Goal: Task Accomplishment & Management: Manage account settings

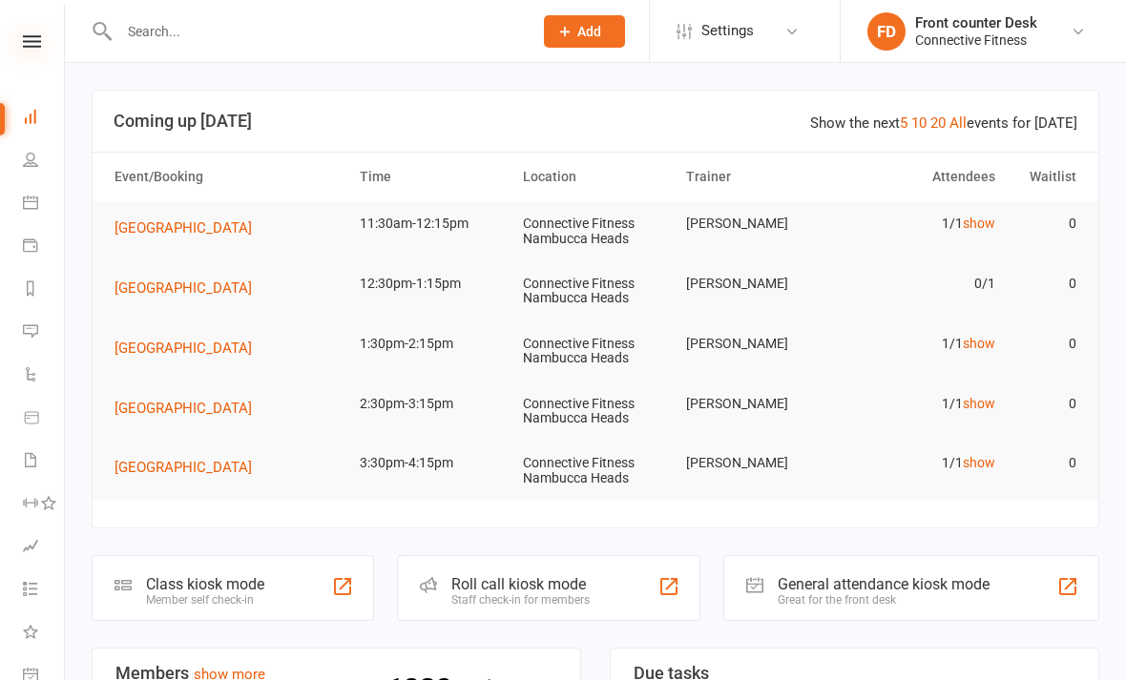
click at [28, 47] on icon at bounding box center [32, 41] width 18 height 12
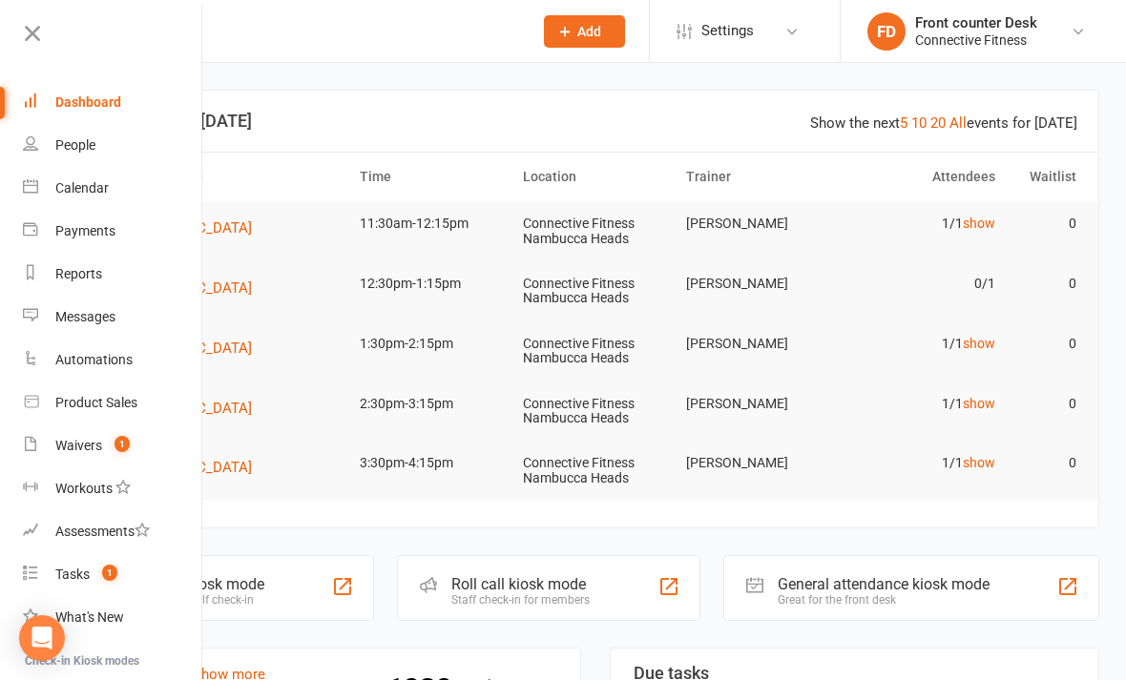
scroll to position [1068, 0]
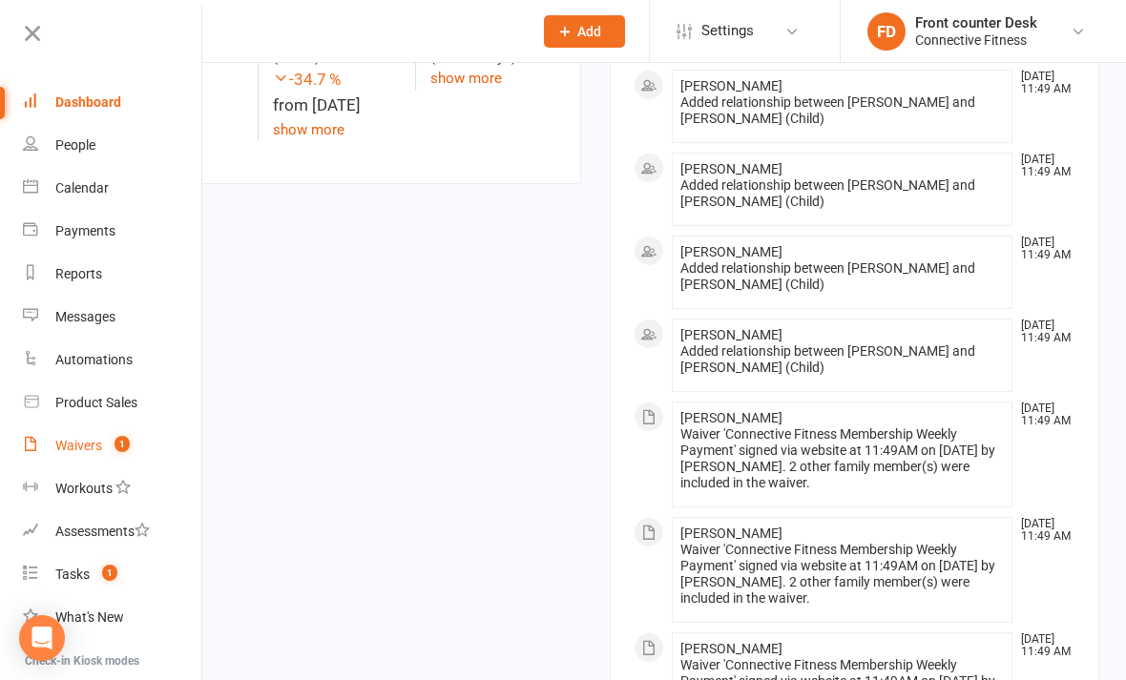
click at [73, 445] on div "Waivers" at bounding box center [78, 445] width 47 height 15
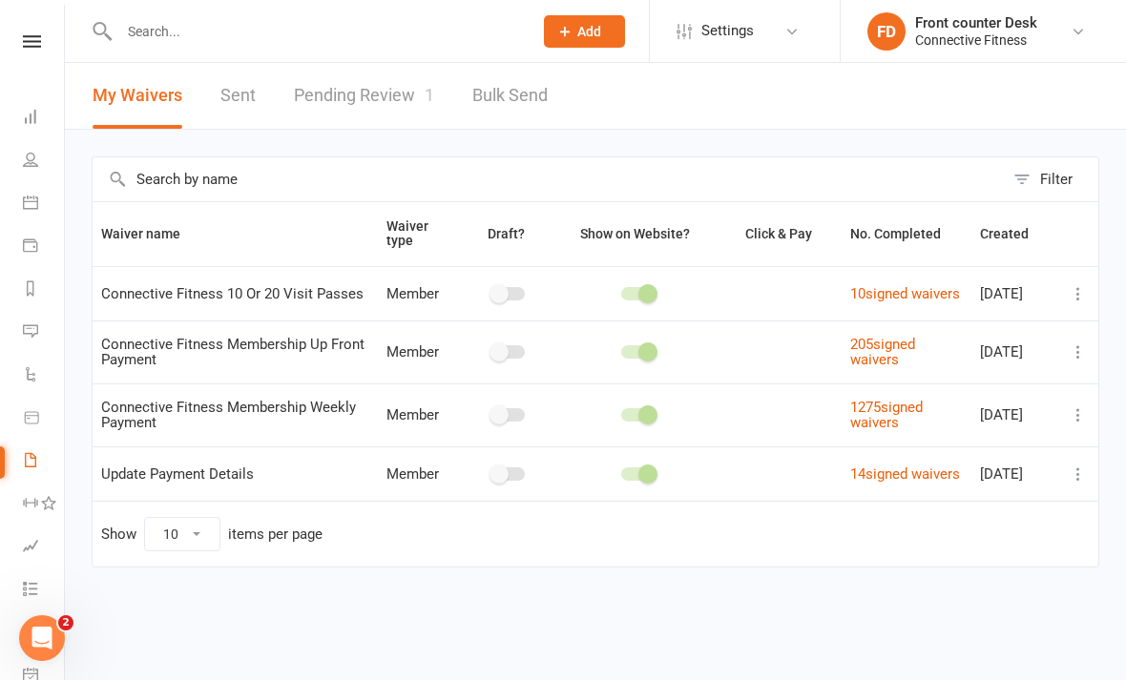
click at [400, 80] on link "Pending Review 1" at bounding box center [364, 96] width 140 height 66
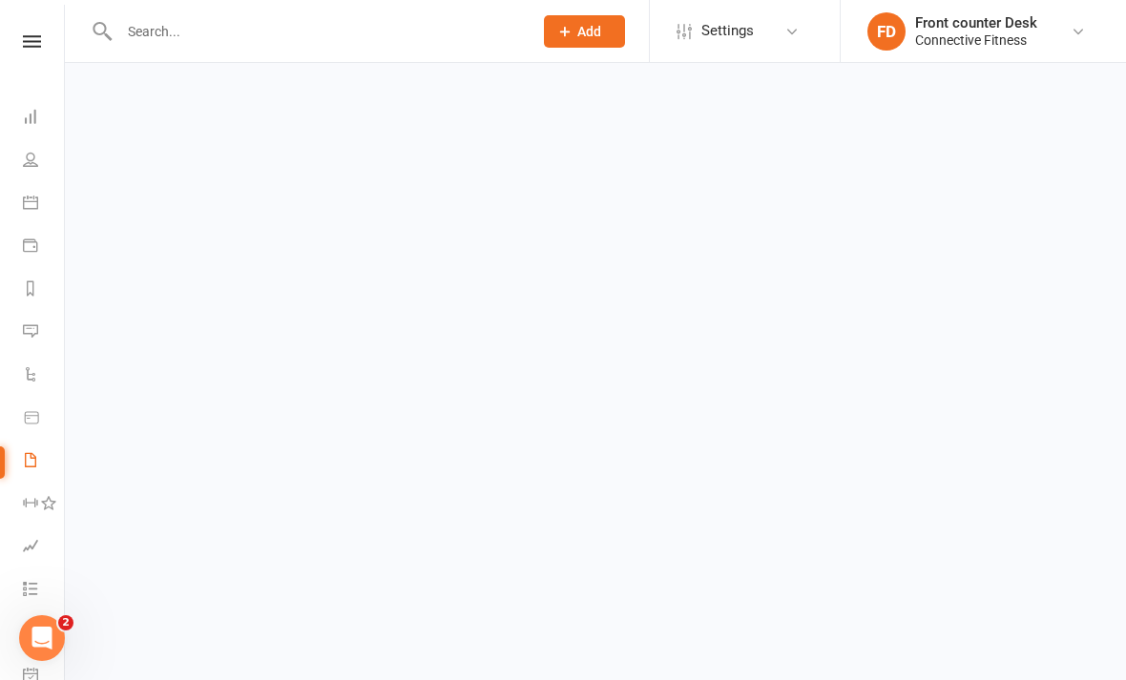
select select "100"
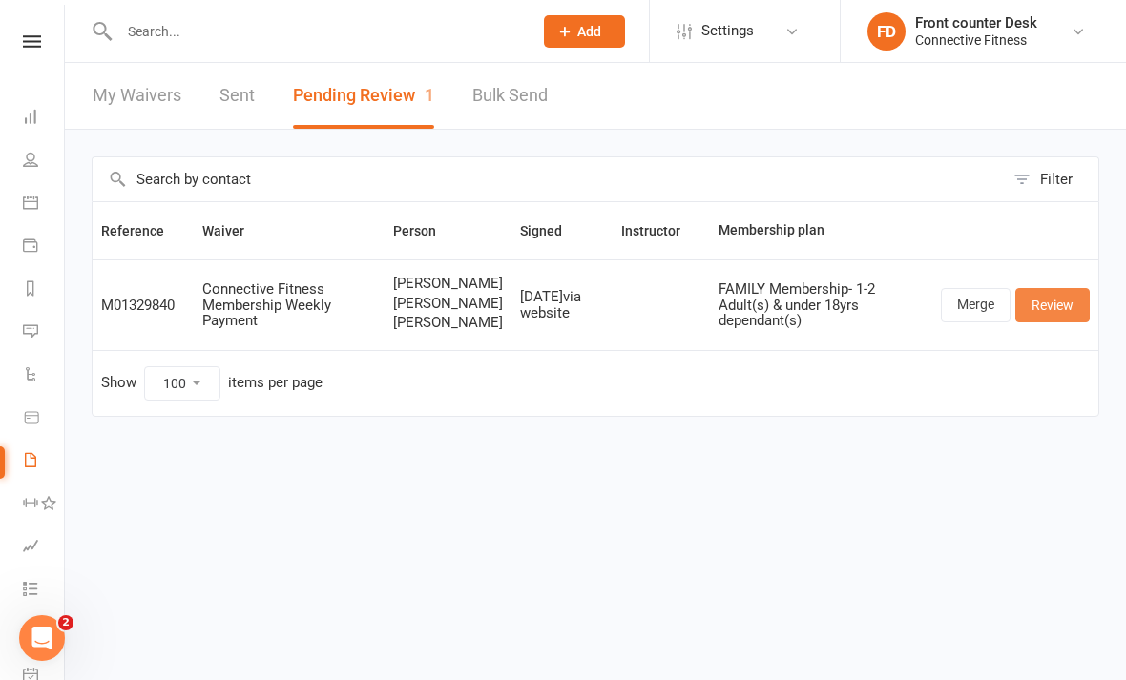
click at [1060, 315] on link "Review" at bounding box center [1052, 305] width 74 height 34
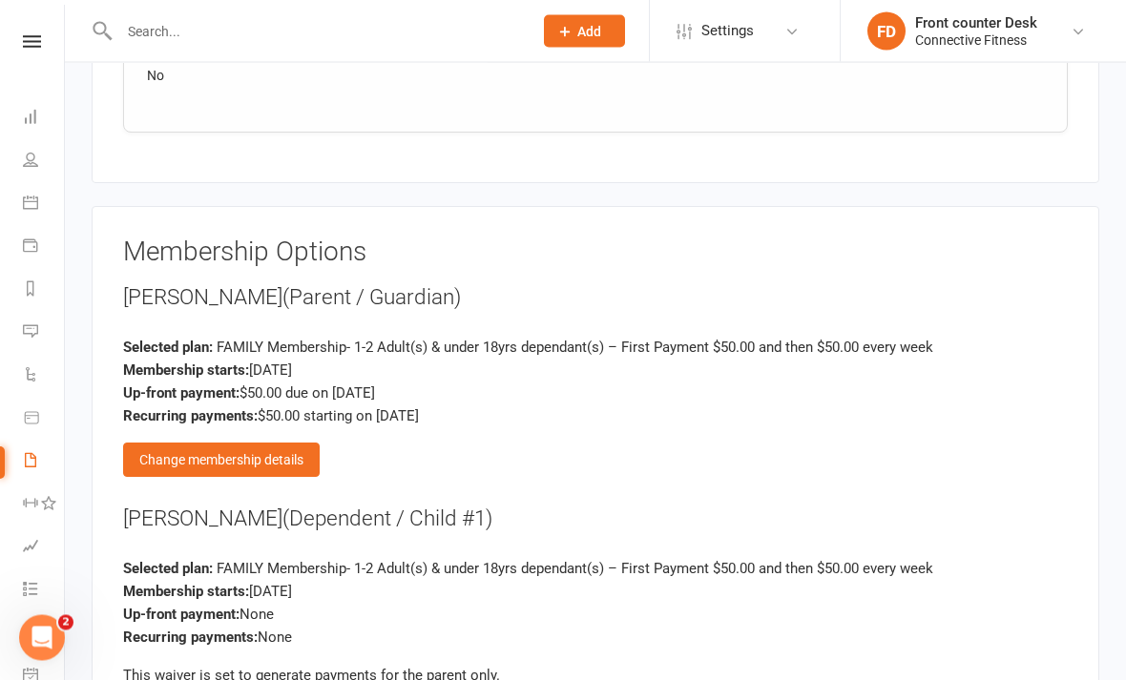
scroll to position [3545, 0]
click at [201, 443] on div "Change membership details" at bounding box center [221, 460] width 197 height 34
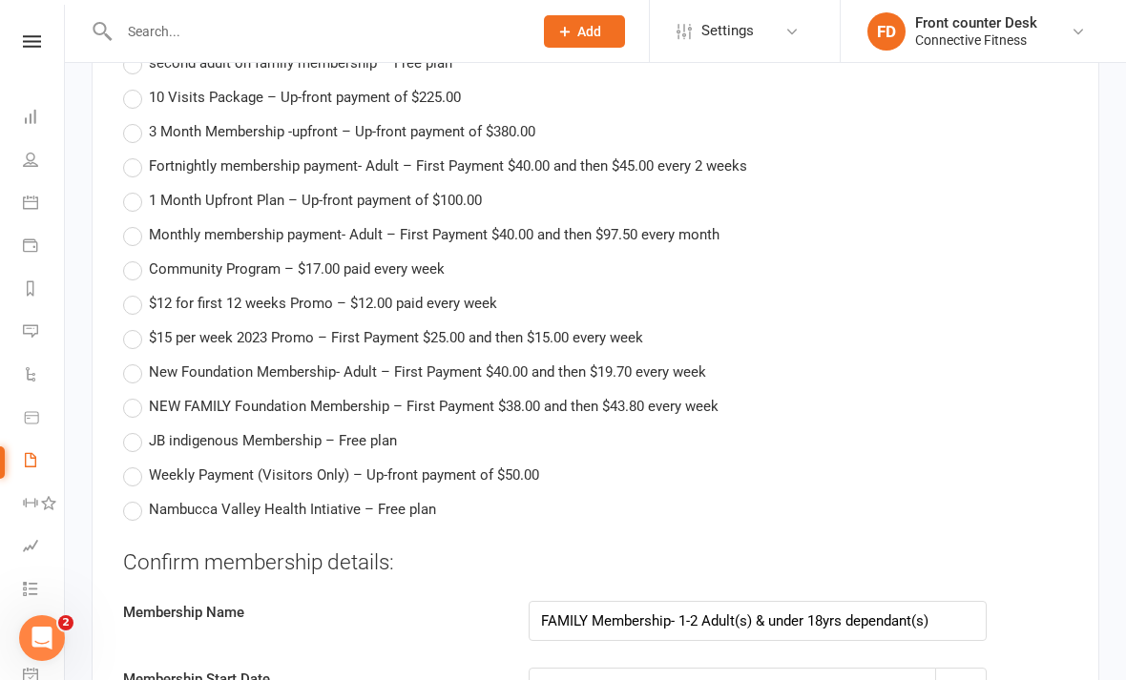
scroll to position [4178, 0]
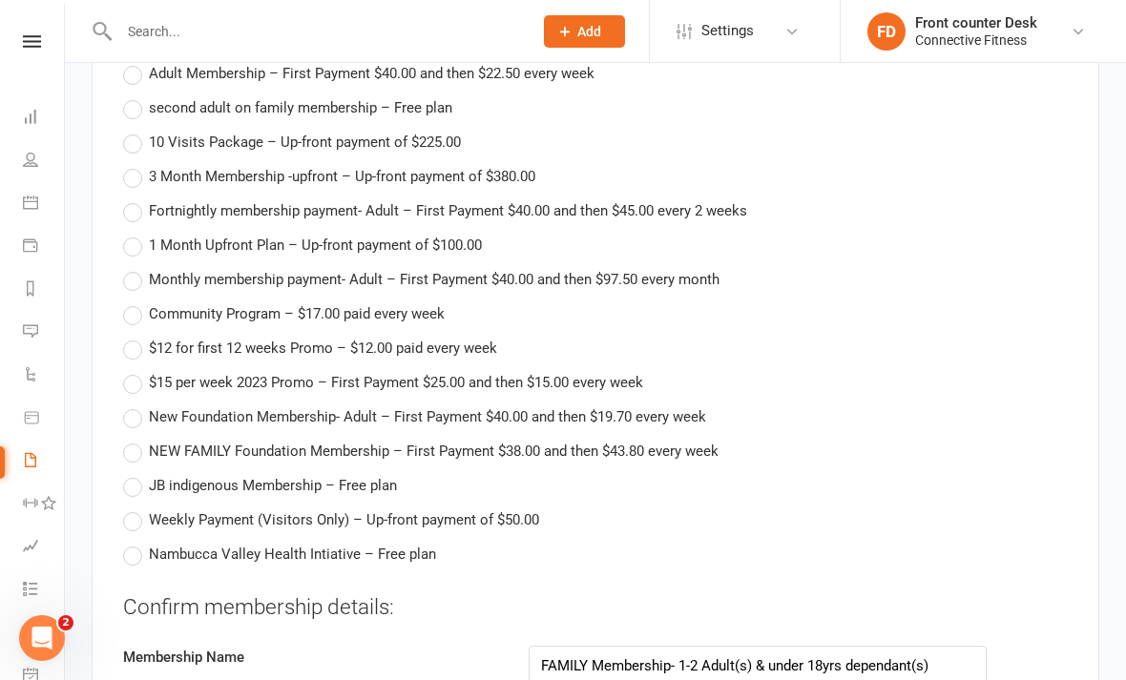
click at [135, 440] on label "NEW FAMILY Foundation Membership – First Payment $38.00 and then $43.80 every w…" at bounding box center [420, 451] width 595 height 23
click at [135, 440] on input "NEW FAMILY Foundation Membership – First Payment $38.00 and then $43.80 every w…" at bounding box center [129, 440] width 12 height 0
type input "NEW FAMILY Foundation Membership"
type input "38"
type input "43.8"
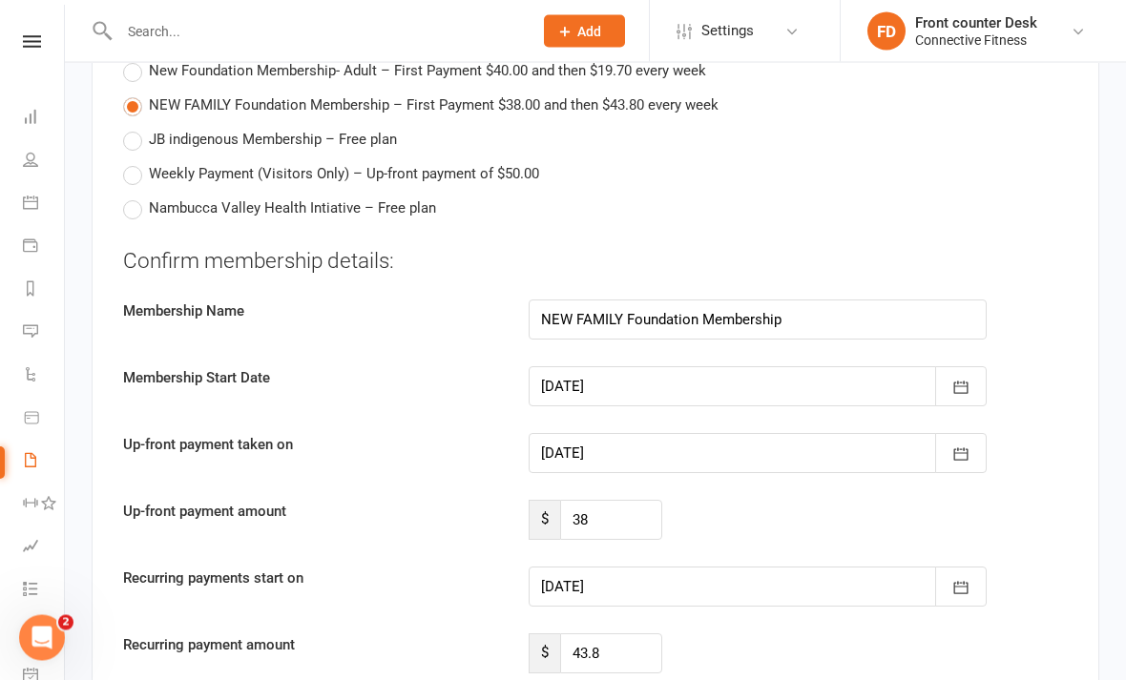
scroll to position [4665, 0]
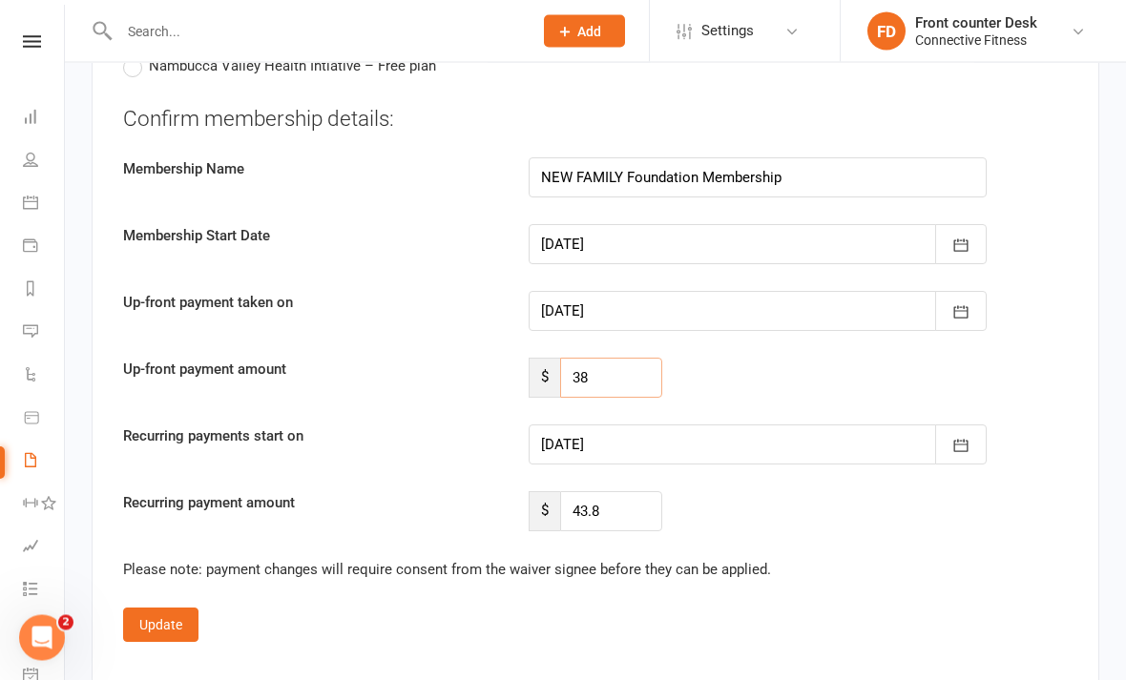
click at [650, 359] on input "38" at bounding box center [611, 379] width 102 height 40
type input "3"
click at [974, 426] on button "button" at bounding box center [961, 446] width 52 height 40
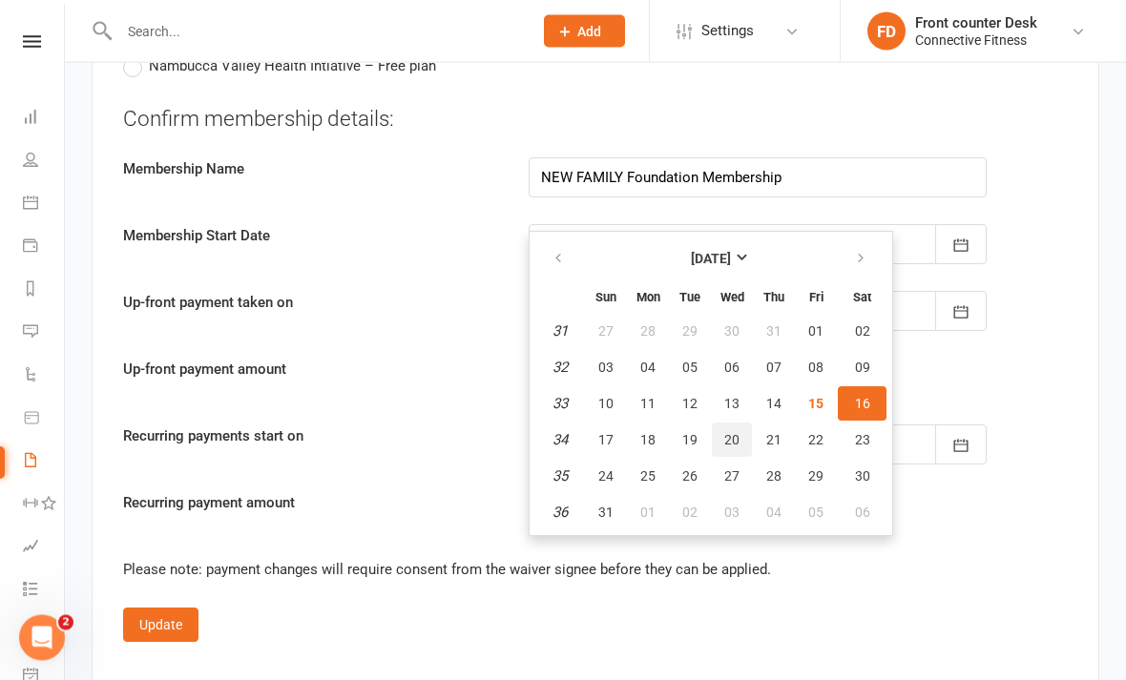
click at [738, 426] on button "20" at bounding box center [732, 441] width 40 height 34
type input "20 Aug 2025"
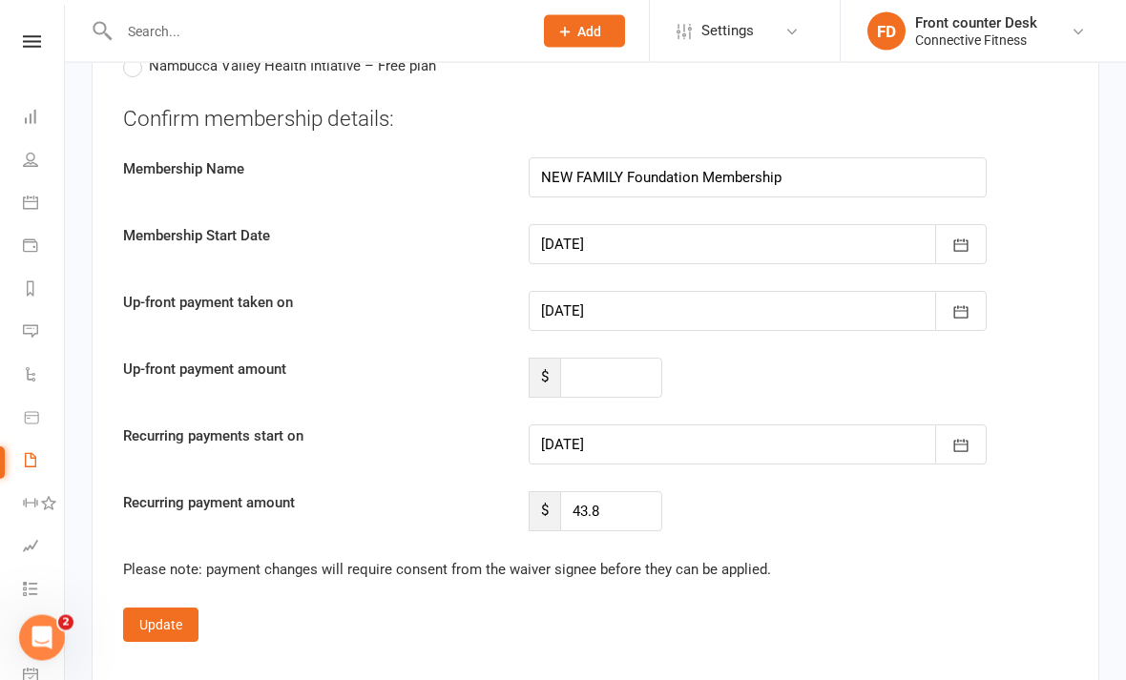
scroll to position [4666, 0]
click at [633, 358] on input "number" at bounding box center [611, 378] width 102 height 40
type input "0"
click at [146, 609] on button "Update" at bounding box center [160, 626] width 75 height 34
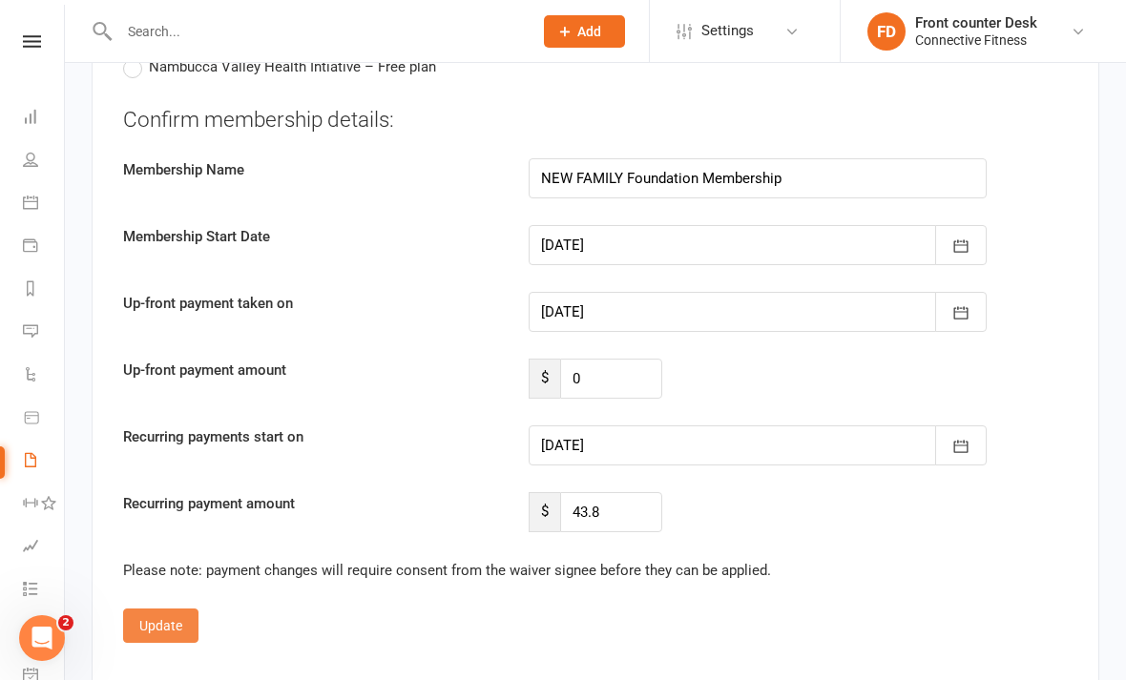
scroll to position [4548, 0]
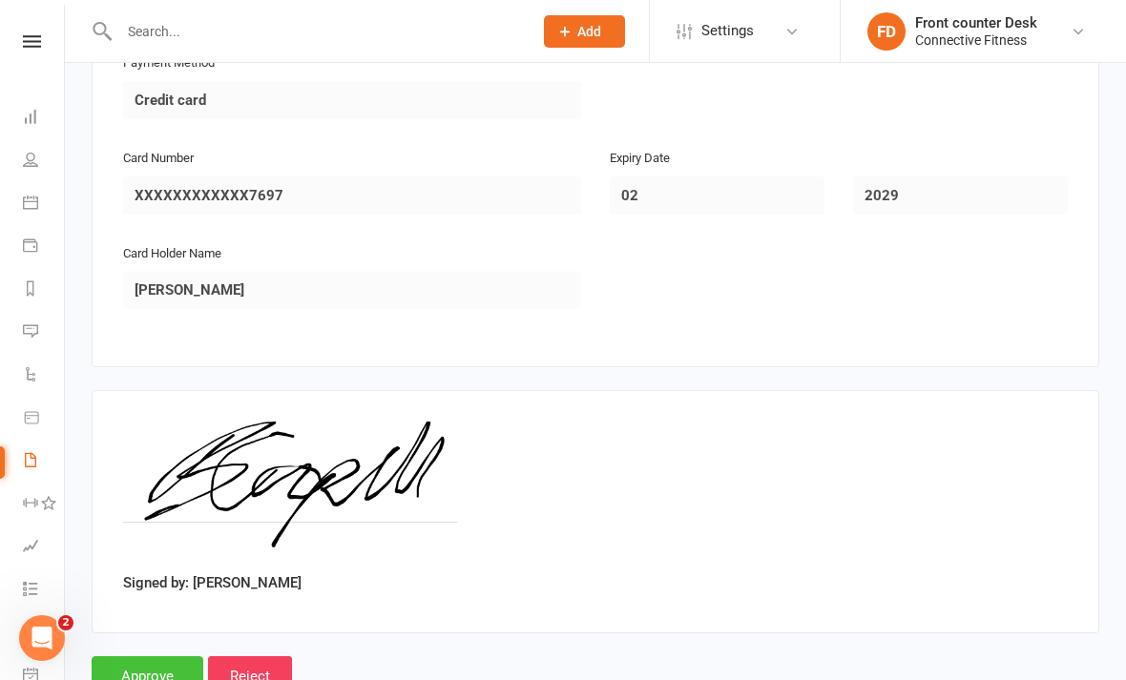
click at [176, 656] on input "Approve" at bounding box center [148, 676] width 112 height 40
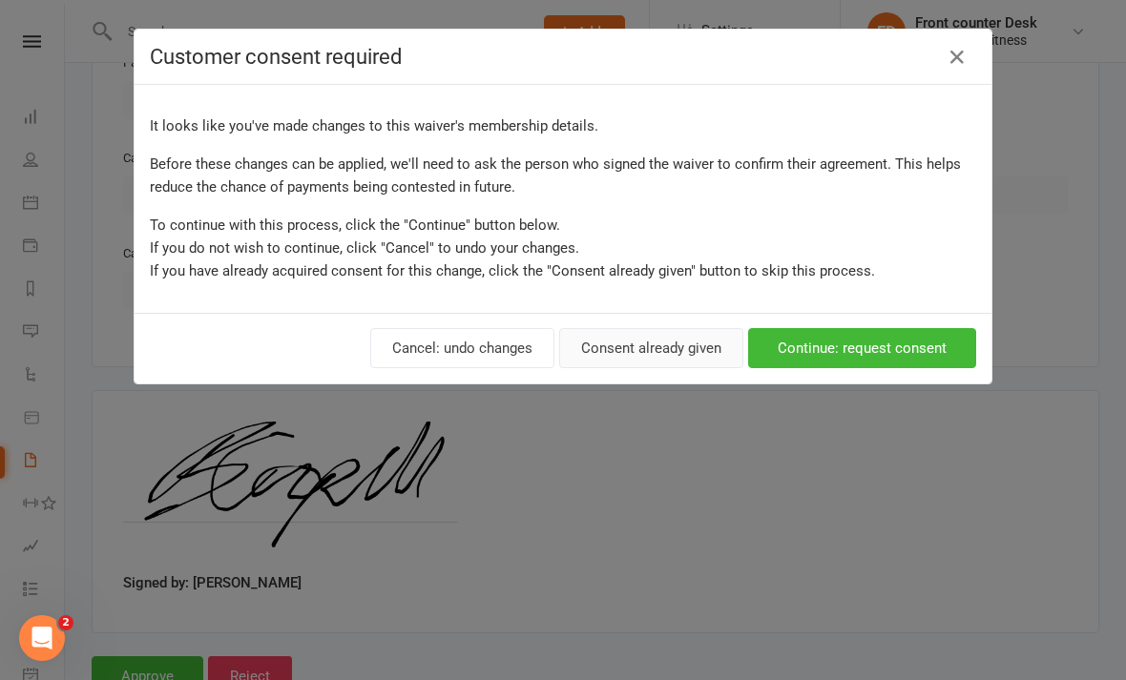
click at [698, 342] on button "Consent already given" at bounding box center [651, 348] width 184 height 40
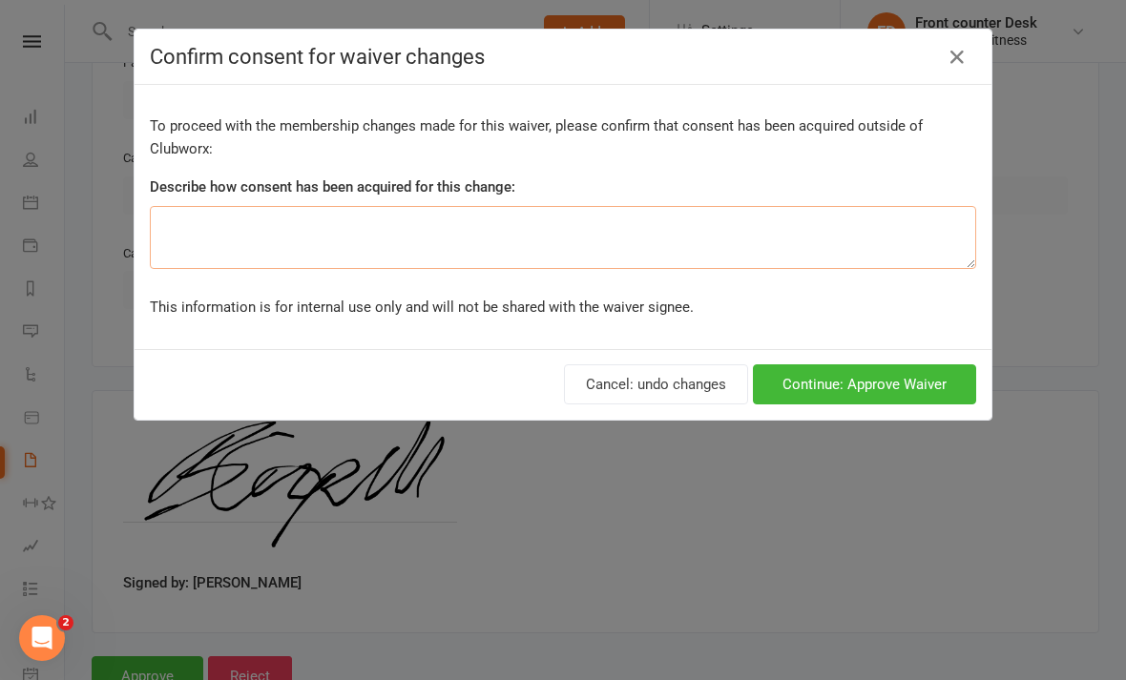
click at [687, 248] on textarea at bounding box center [563, 237] width 826 height 63
type textarea "Corporate Rate"
click at [903, 395] on button "Continue: Approve Waiver" at bounding box center [864, 384] width 223 height 40
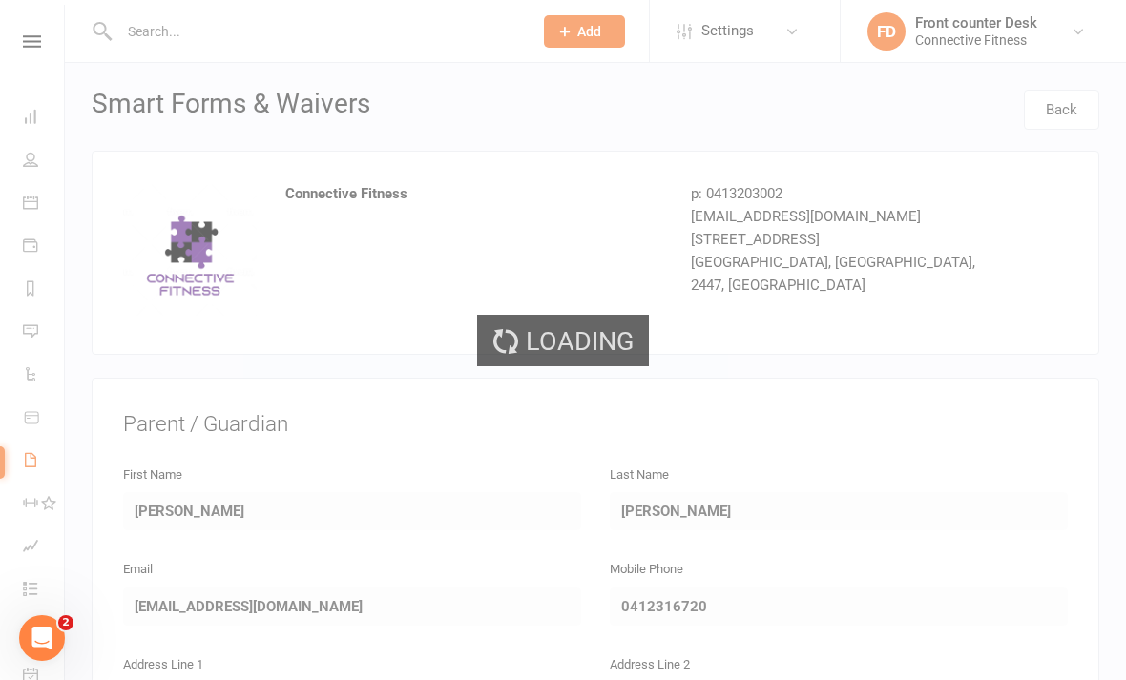
select select "100"
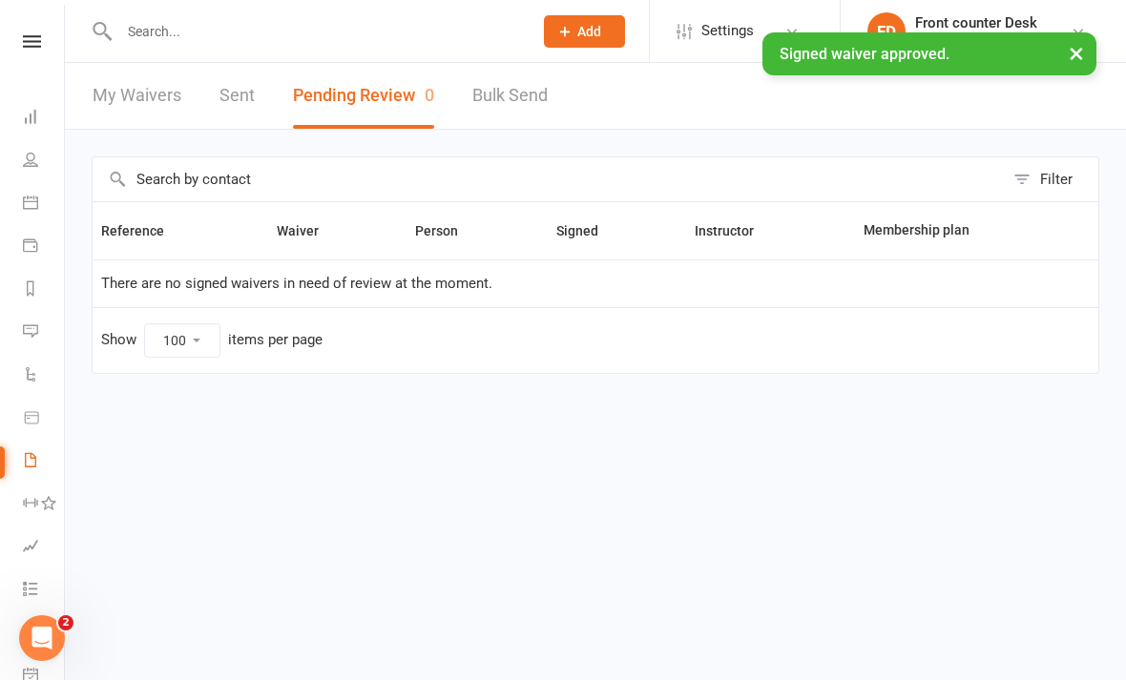
click at [43, 58] on div "Clubworx" at bounding box center [32, 66] width 64 height 62
click at [31, 40] on icon at bounding box center [32, 41] width 18 height 12
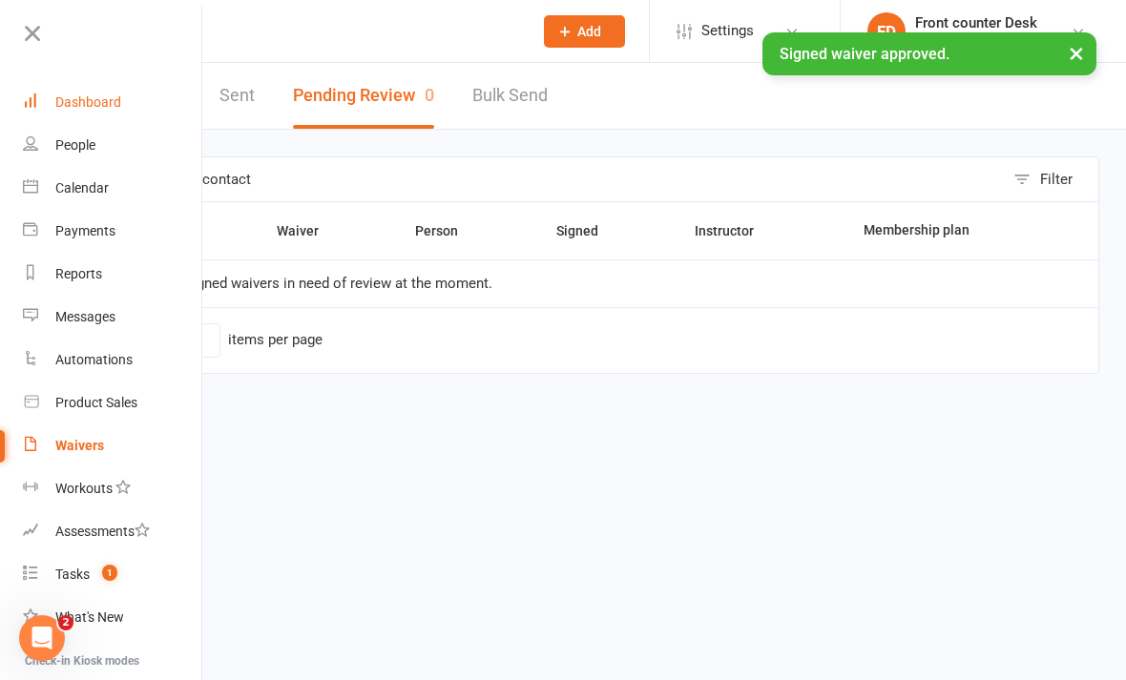
click at [126, 101] on link "Dashboard" at bounding box center [113, 102] width 180 height 43
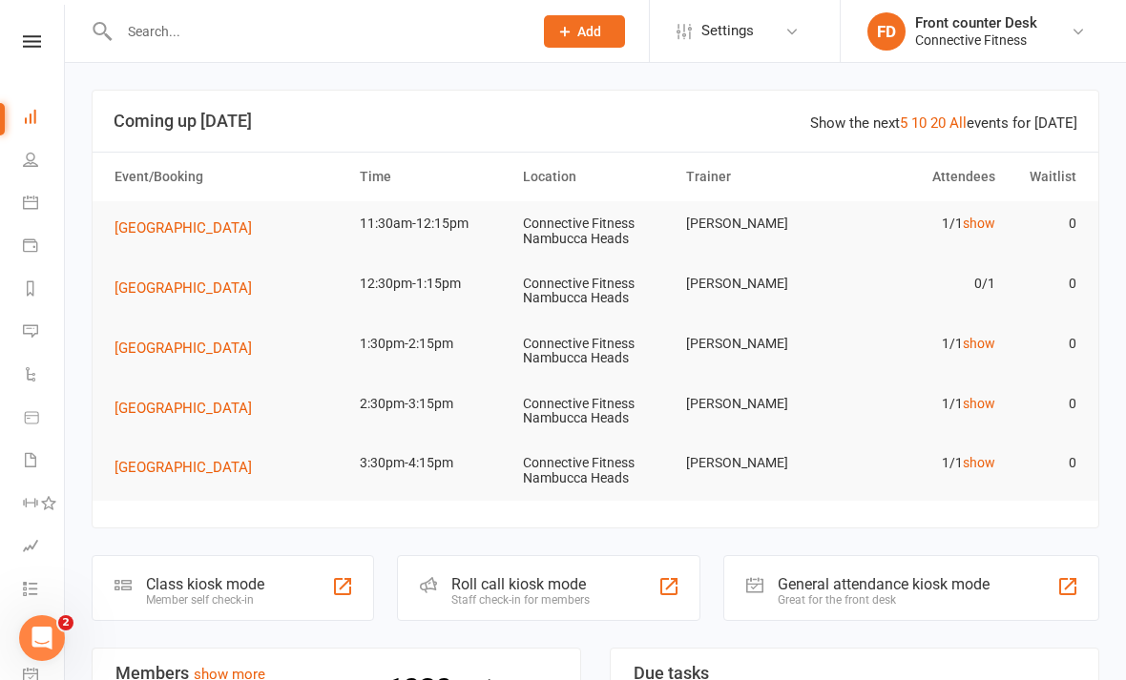
scroll to position [208, 0]
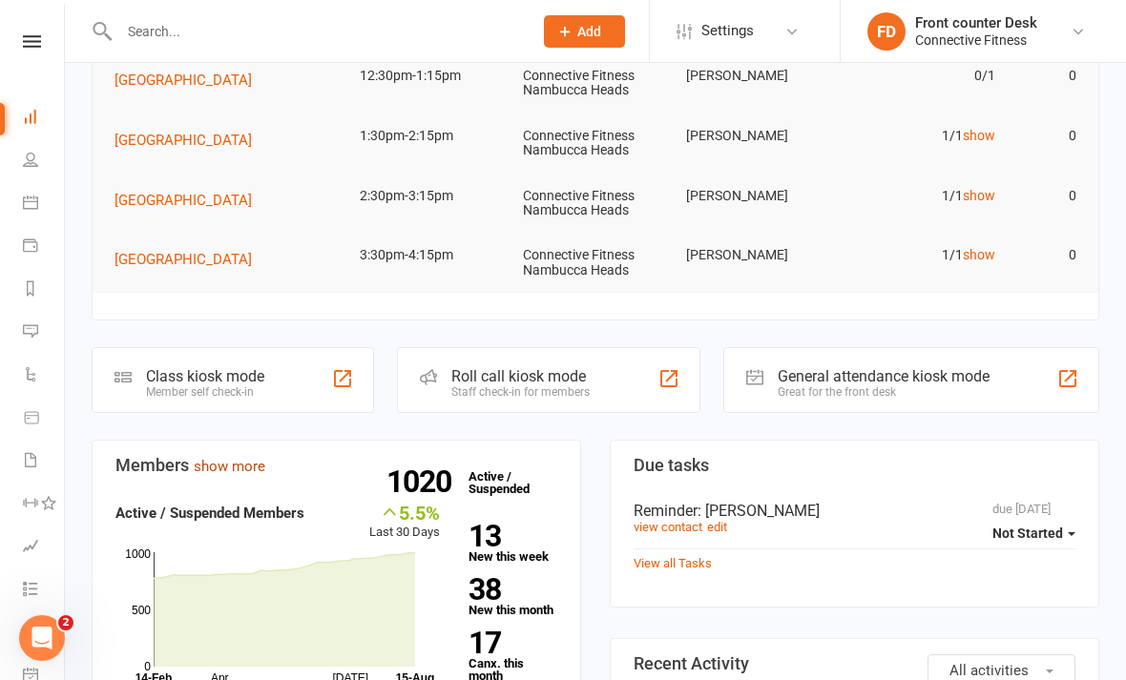
click at [241, 467] on link "show more" at bounding box center [230, 466] width 72 height 17
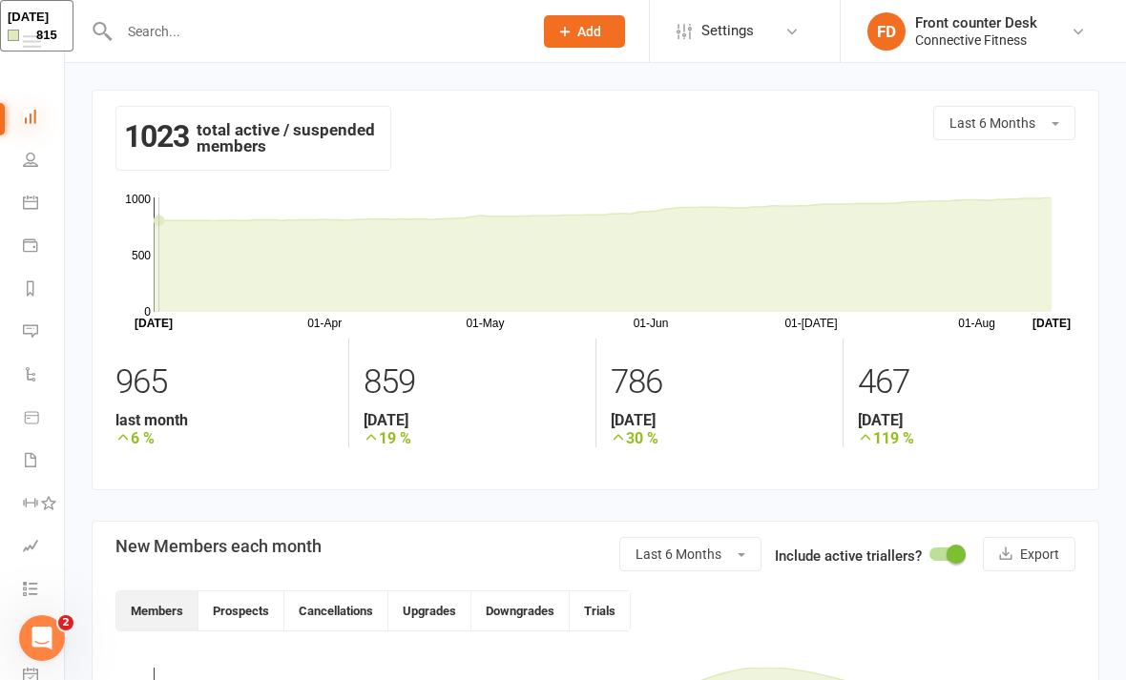
click at [34, 118] on icon at bounding box center [30, 116] width 15 height 15
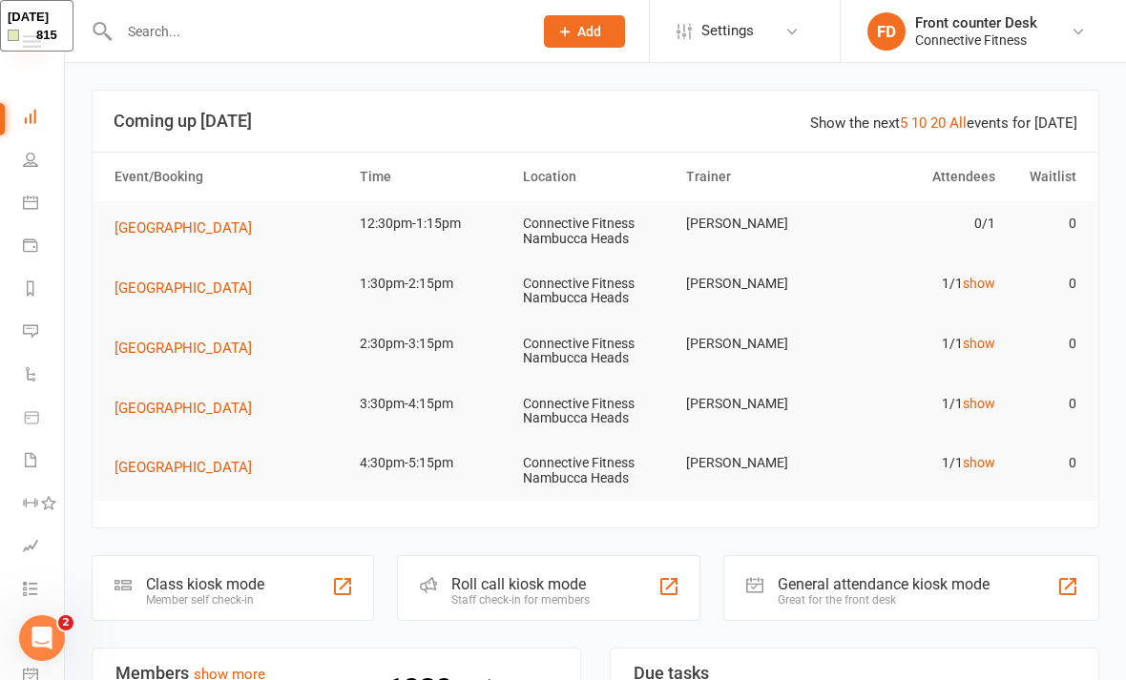
click at [40, 42] on icon at bounding box center [32, 41] width 18 height 12
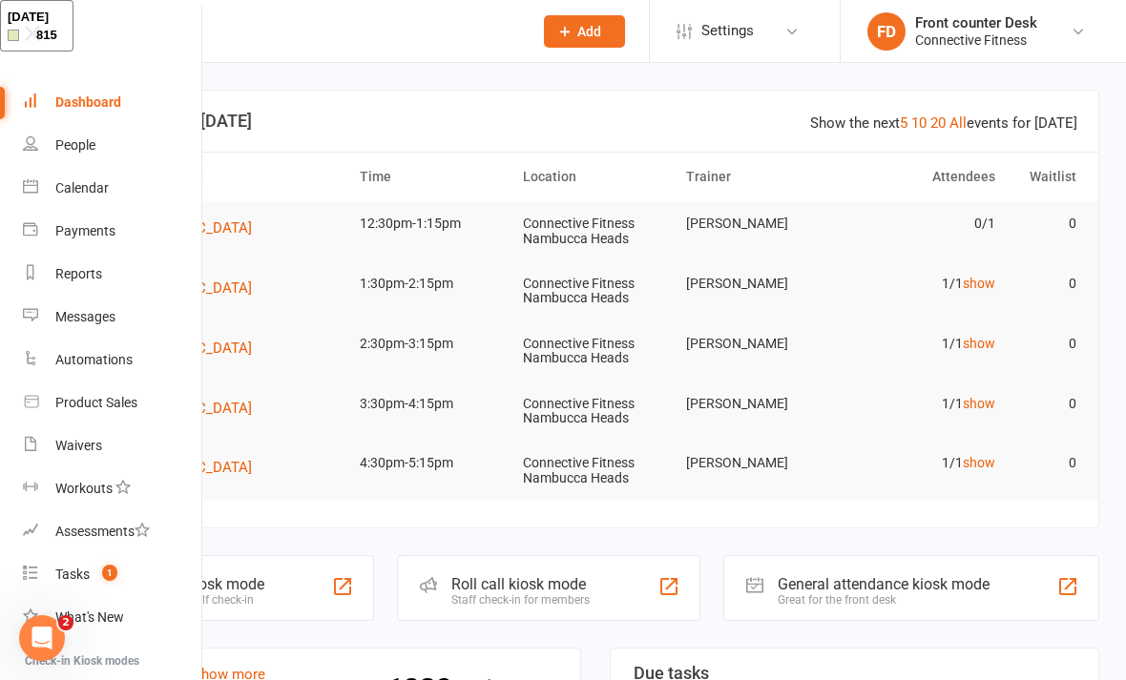
click at [105, 93] on link "Dashboard" at bounding box center [113, 102] width 180 height 43
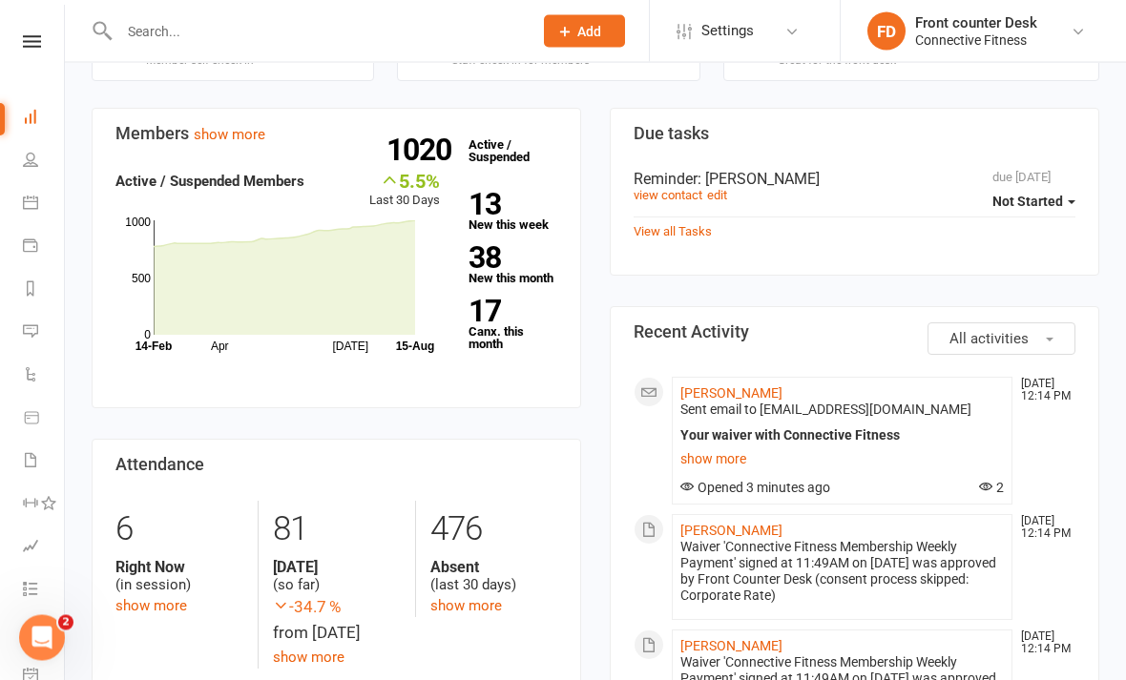
scroll to position [540, 0]
click at [734, 385] on link "Briana Capell" at bounding box center [731, 392] width 102 height 15
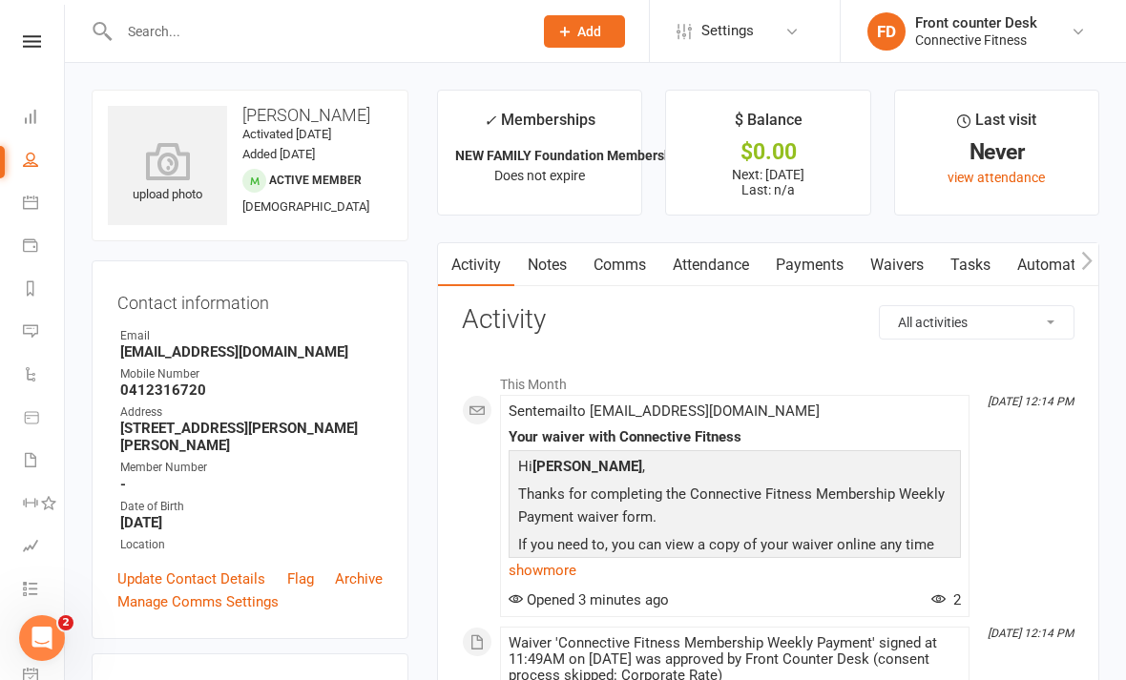
click at [793, 284] on link "Payments" at bounding box center [809, 265] width 94 height 44
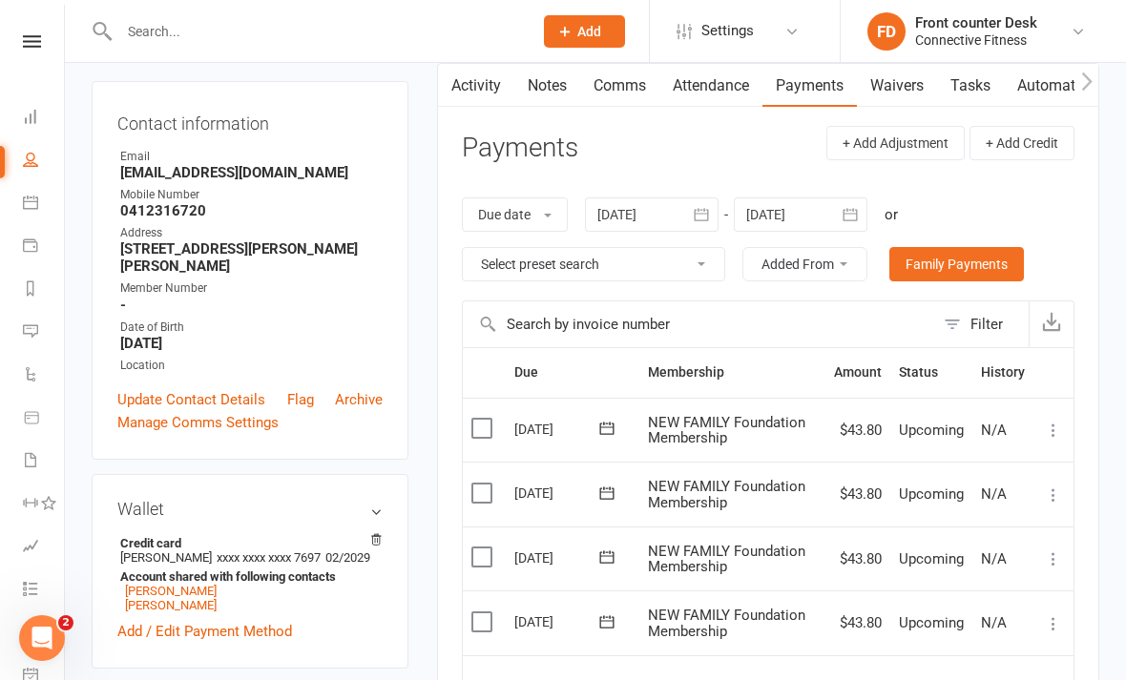
scroll to position [498, 0]
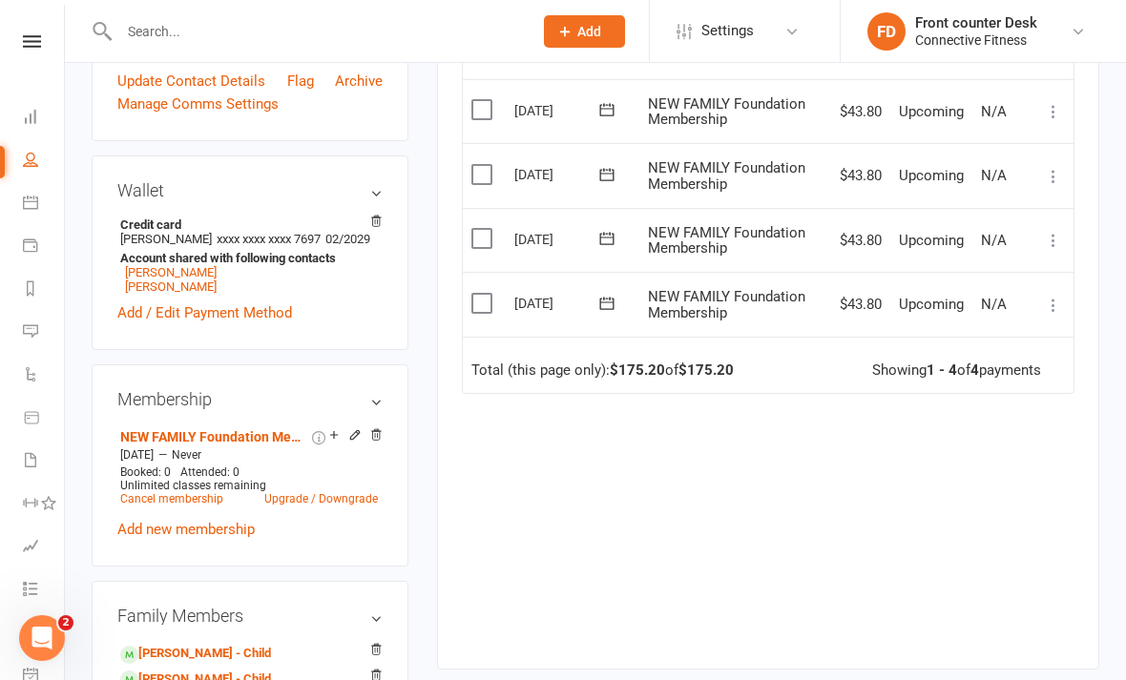
click at [1046, 301] on icon at bounding box center [1053, 305] width 19 height 19
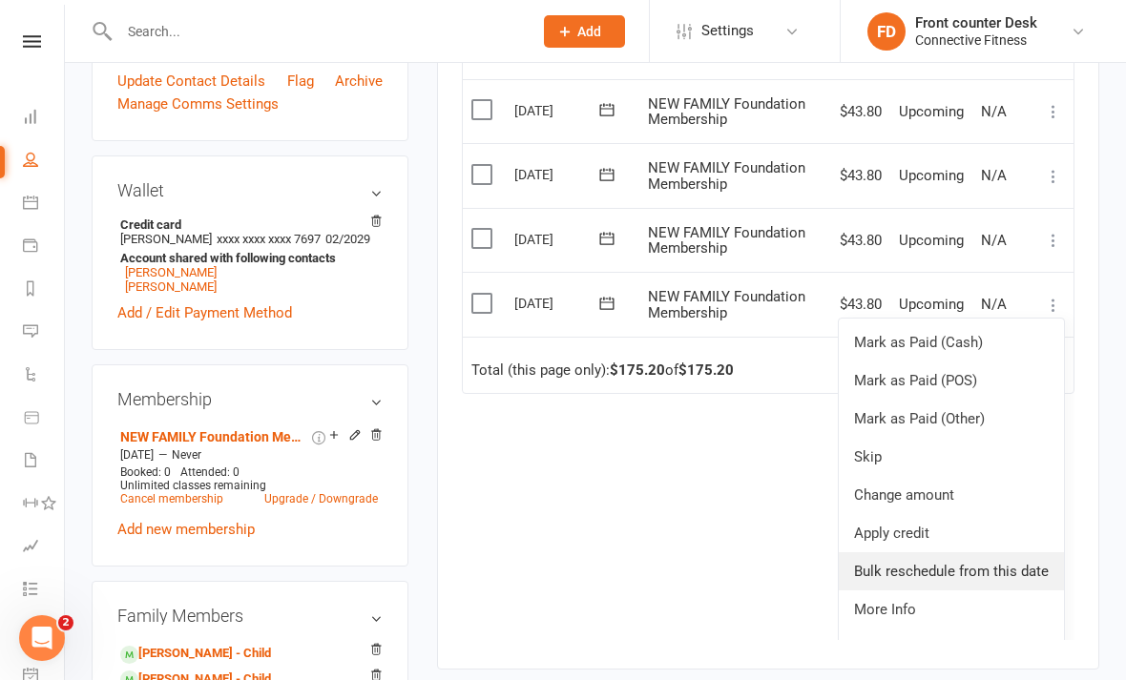
click at [1010, 565] on link "Bulk reschedule from this date" at bounding box center [951, 571] width 225 height 38
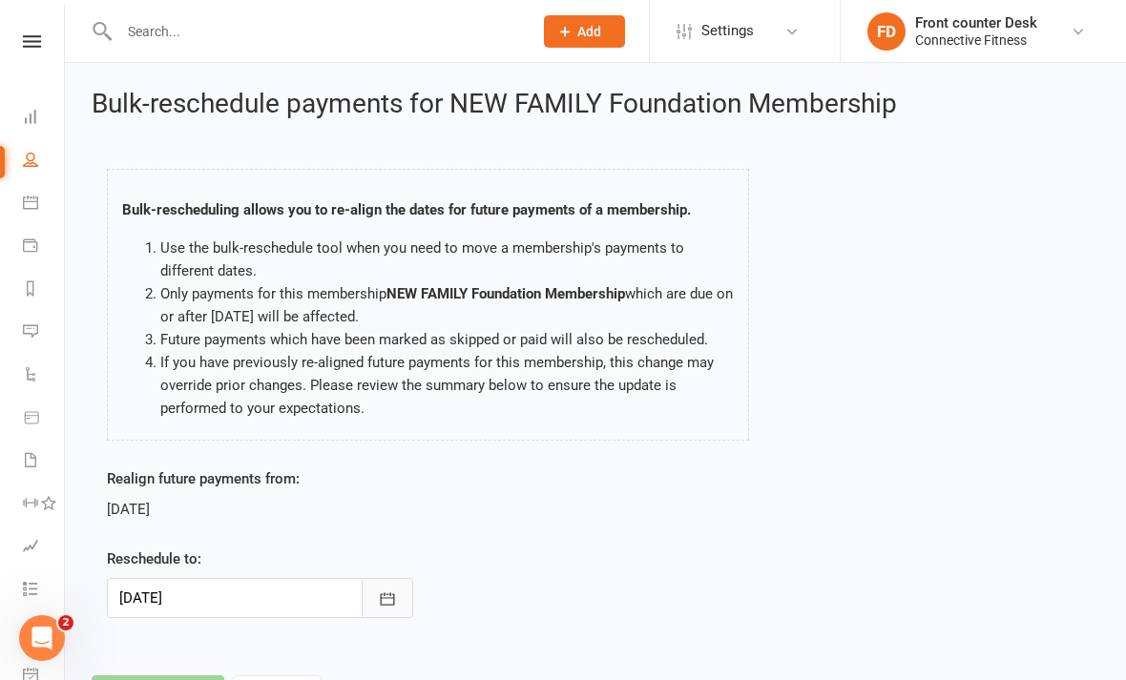
click at [373, 613] on button "button" at bounding box center [388, 598] width 52 height 40
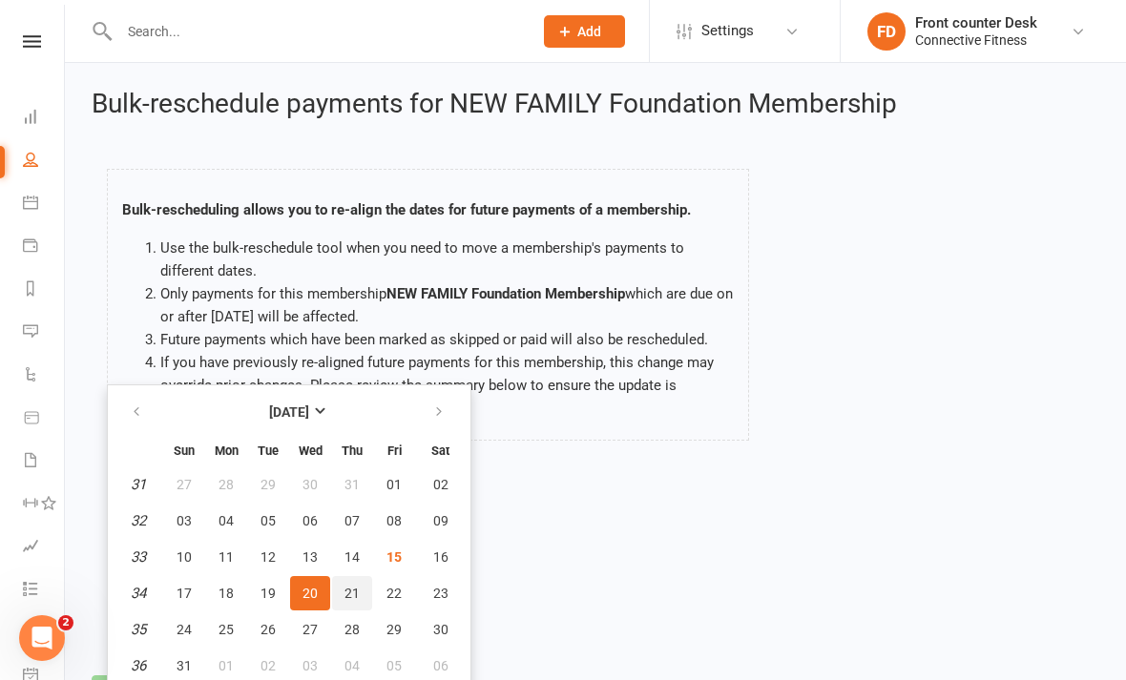
click at [361, 604] on button "21" at bounding box center [352, 593] width 40 height 34
type input "21 Aug 2025"
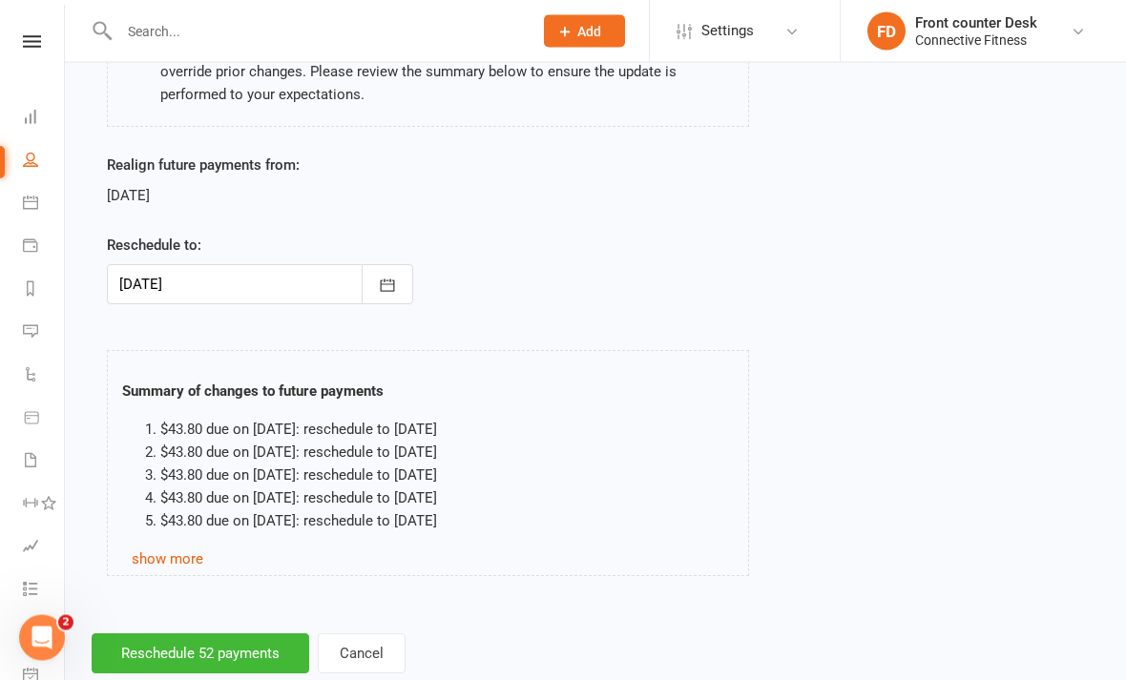
scroll to position [316, 0]
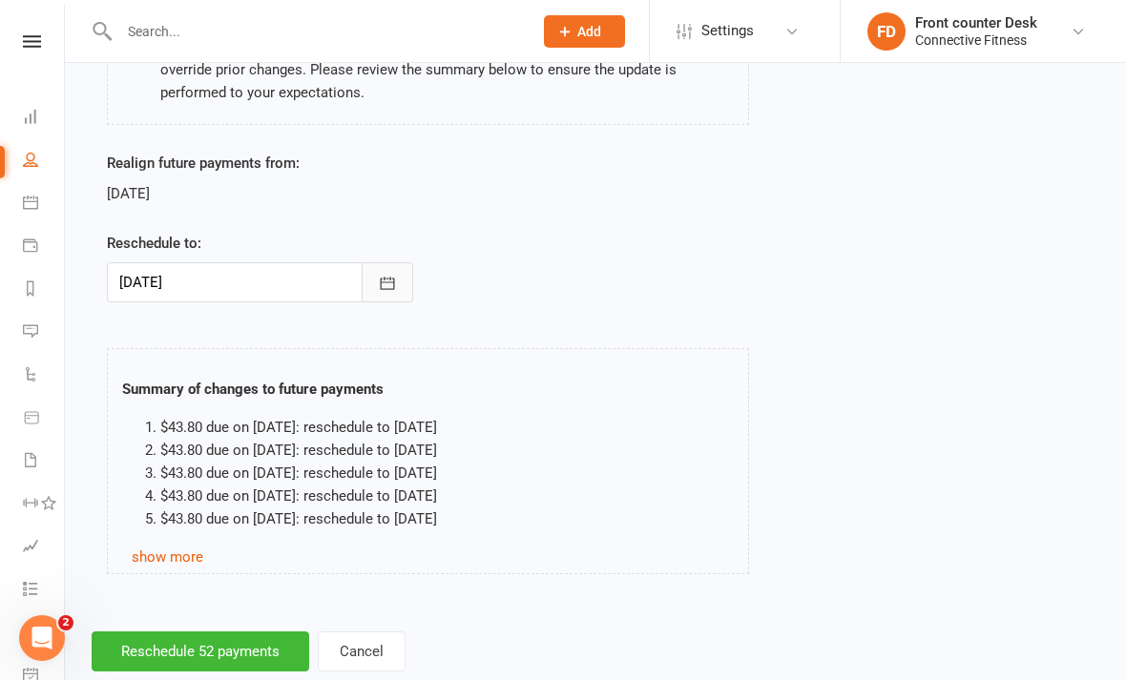
click at [401, 269] on button "button" at bounding box center [388, 282] width 52 height 40
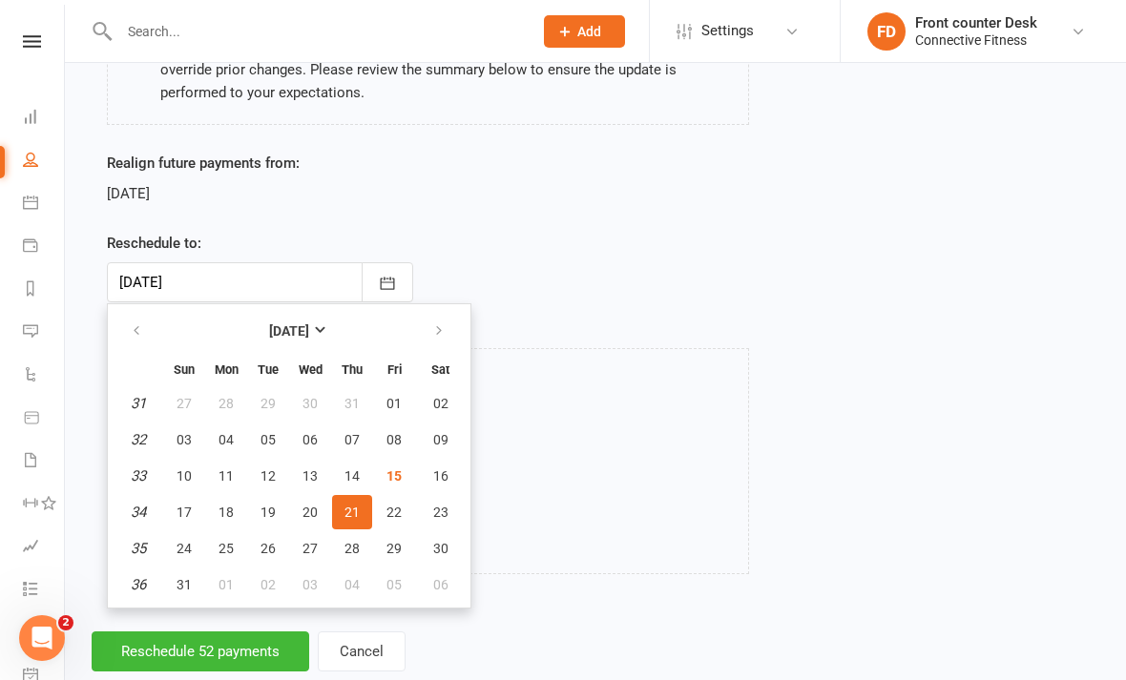
click at [356, 511] on span "21" at bounding box center [351, 512] width 15 height 15
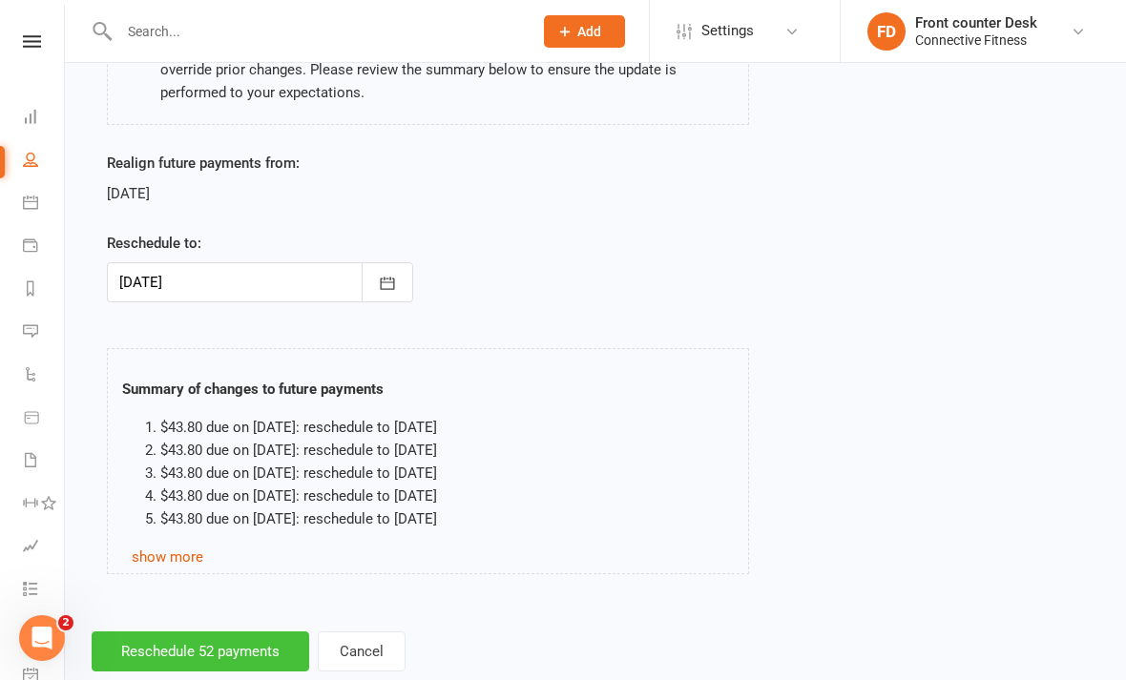
click at [267, 659] on button "Reschedule 52 payments" at bounding box center [201, 652] width 218 height 40
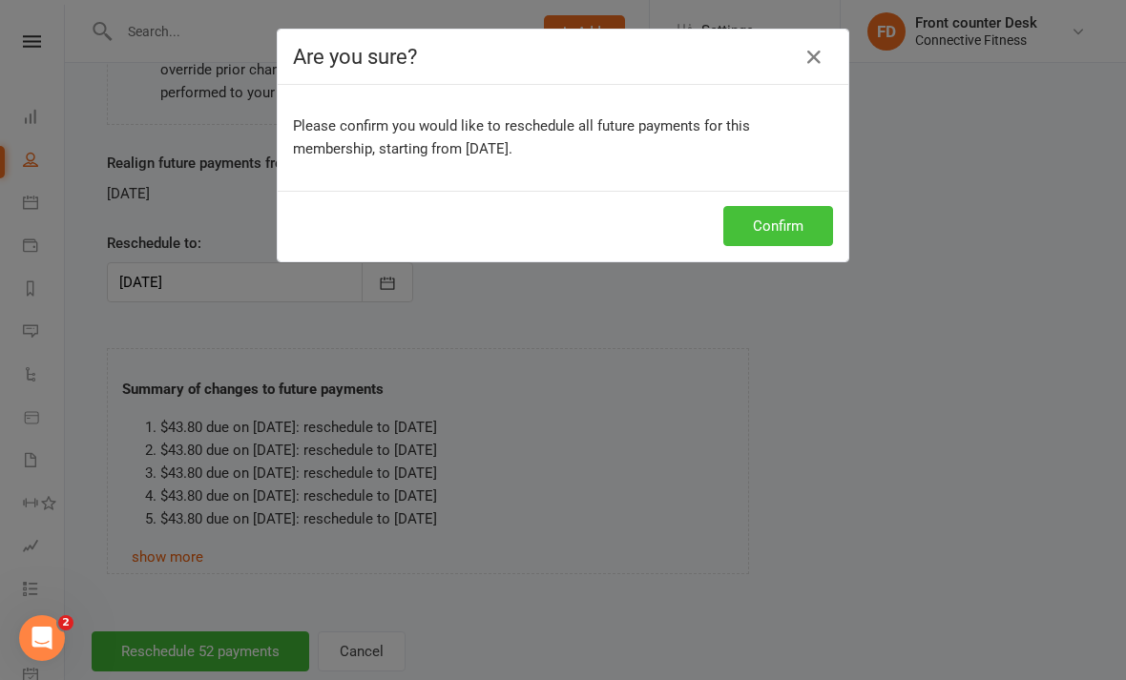
click at [806, 216] on button "Confirm" at bounding box center [778, 226] width 110 height 40
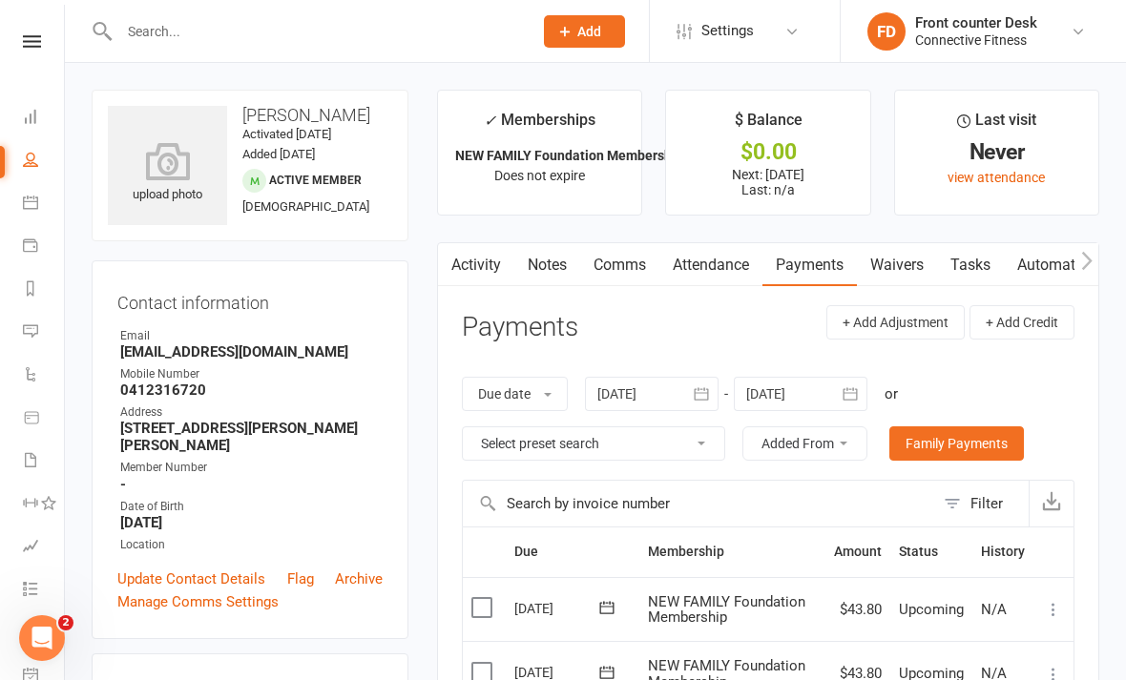
click at [42, 37] on link at bounding box center [32, 41] width 68 height 12
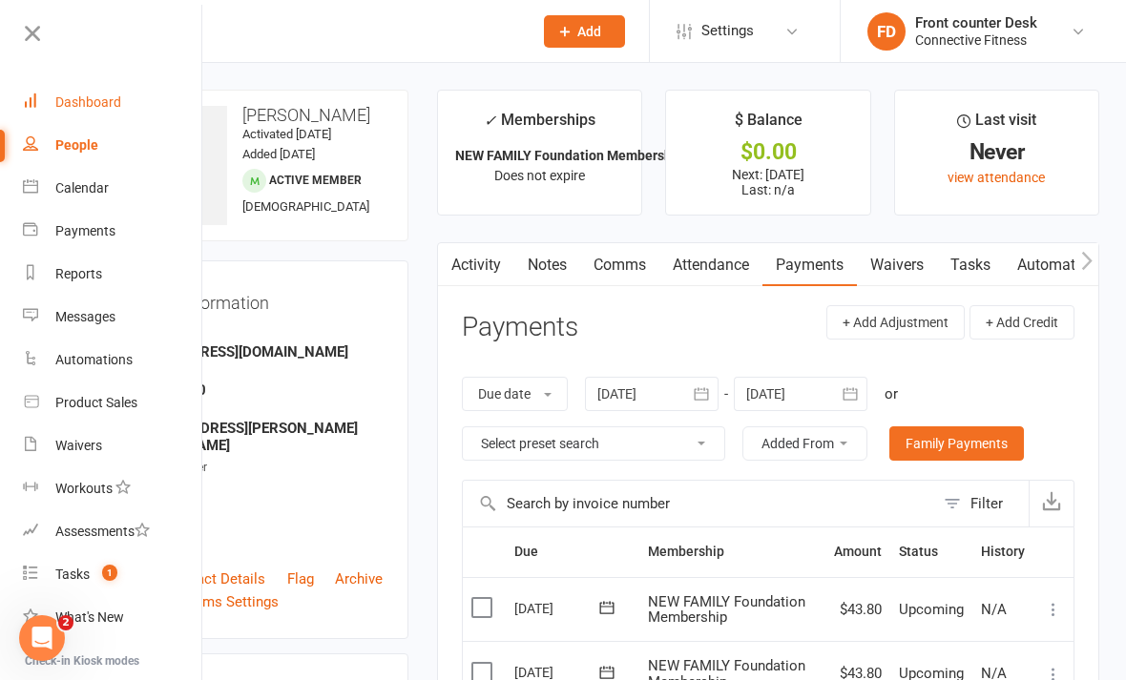
click at [116, 105] on div "Dashboard" at bounding box center [88, 101] width 66 height 15
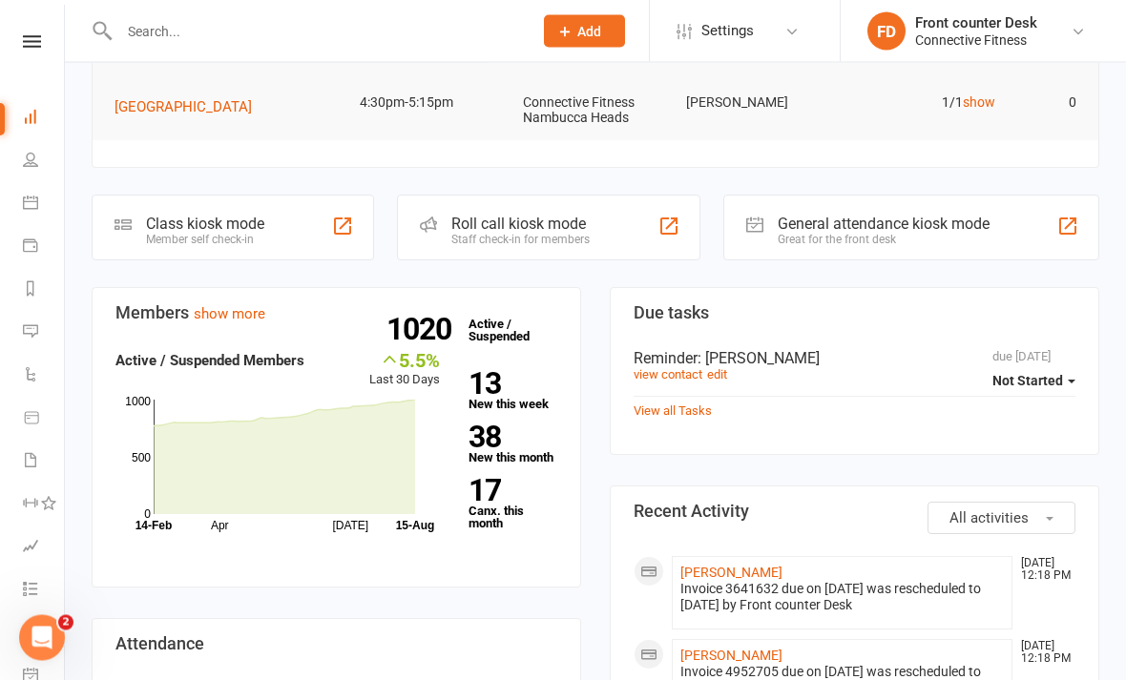
scroll to position [359, 0]
